Goal: Check status

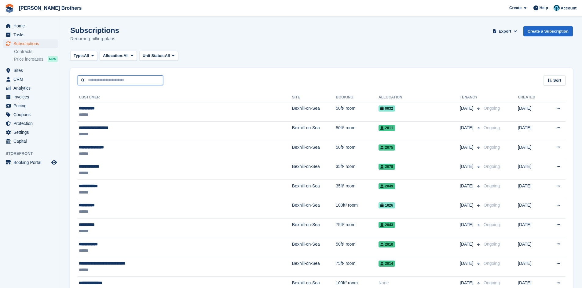
click at [91, 78] on input "text" at bounding box center [120, 80] width 85 height 10
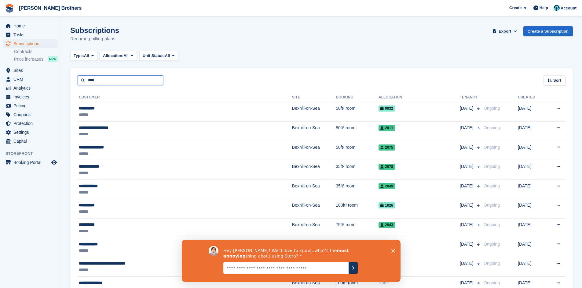
type input "****"
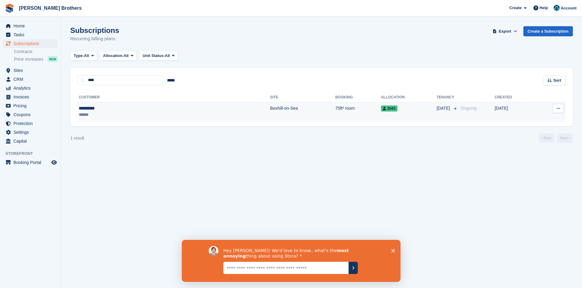
click at [142, 107] on div "**********" at bounding box center [119, 108] width 81 height 6
